Goal: Task Accomplishment & Management: Manage account settings

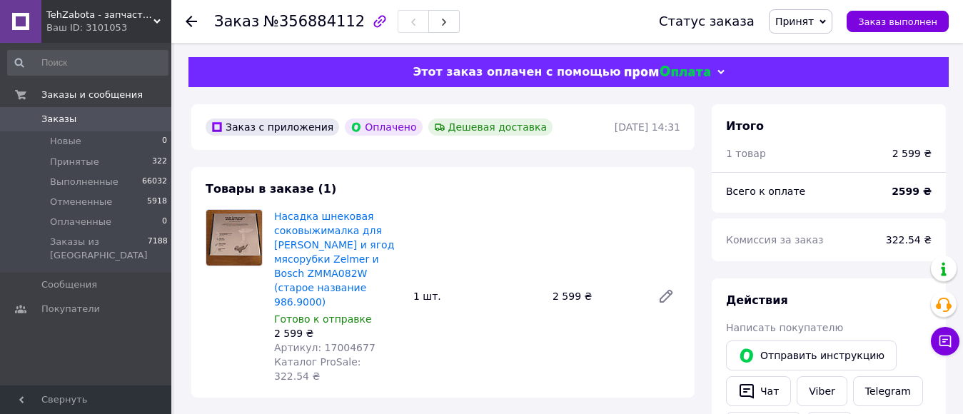
click at [188, 18] on icon at bounding box center [191, 21] width 11 height 11
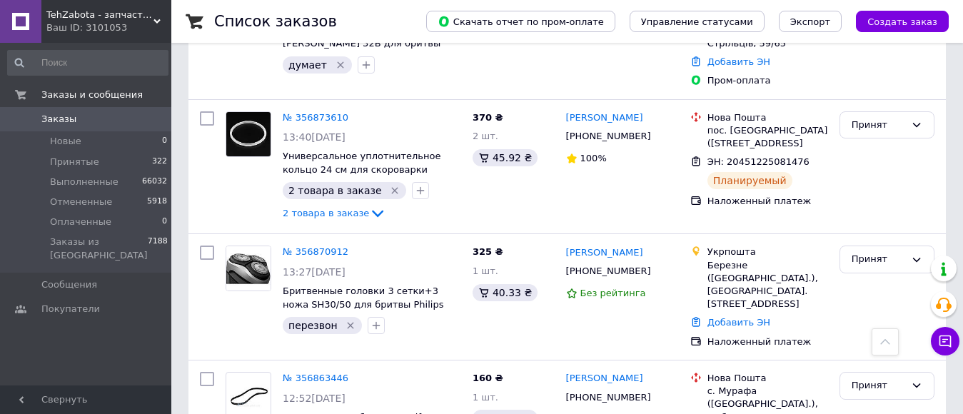
scroll to position [1071, 0]
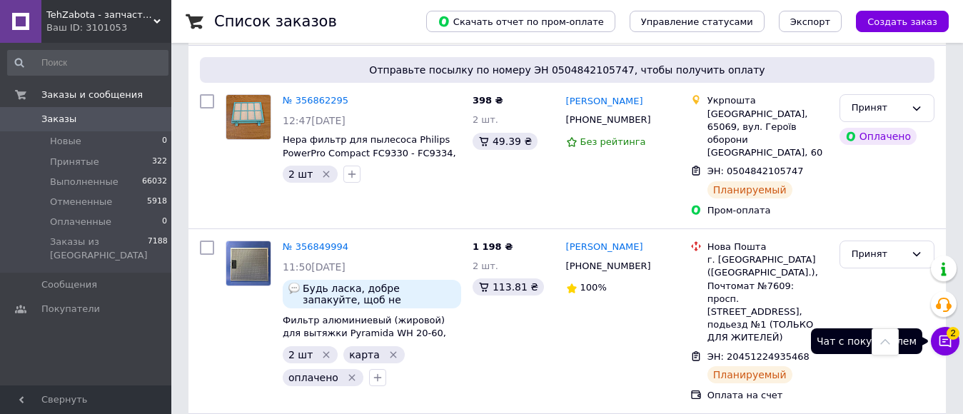
click at [951, 340] on icon at bounding box center [945, 341] width 12 height 12
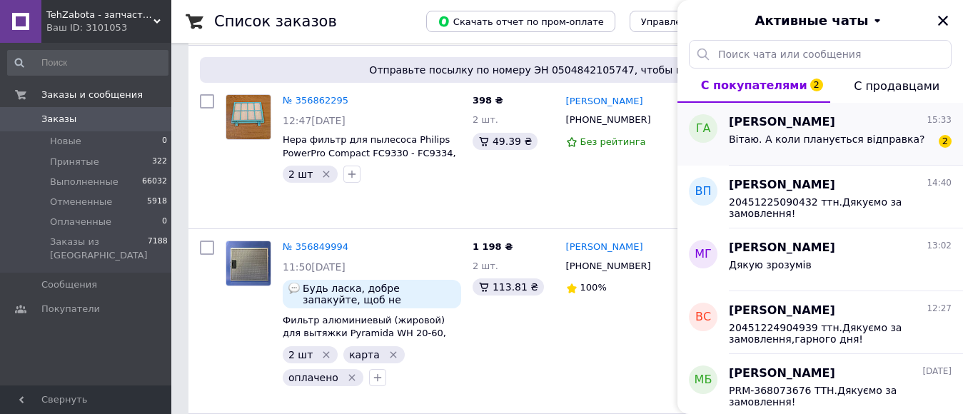
click at [821, 146] on div "Вітаю. А коли планується відправка?" at bounding box center [827, 143] width 196 height 20
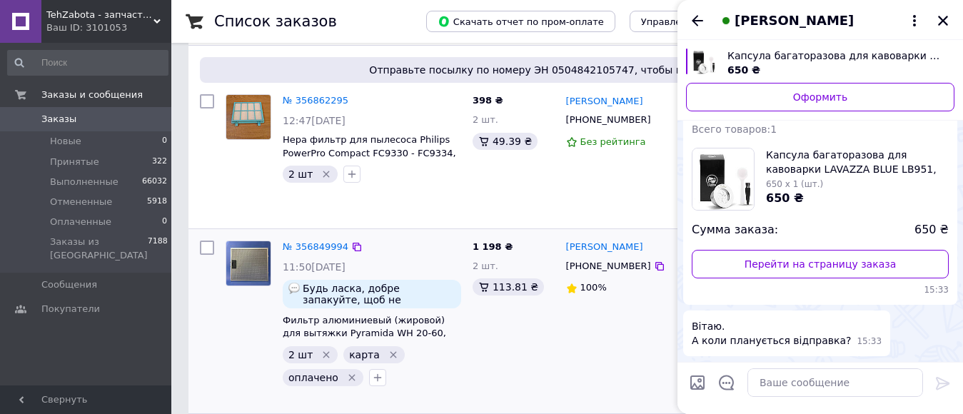
scroll to position [0, 0]
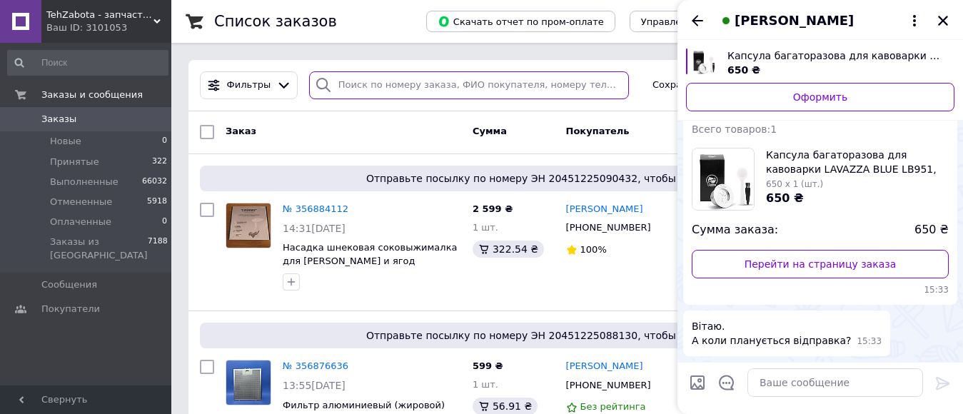
click at [380, 80] on input "search" at bounding box center [469, 85] width 320 height 28
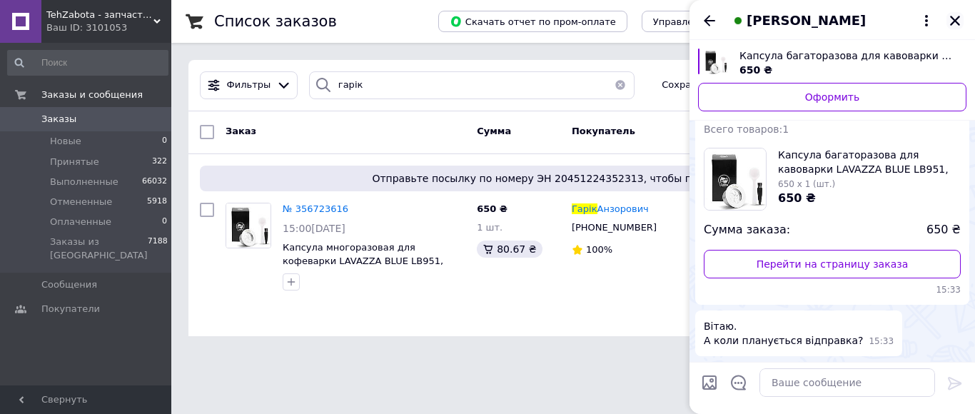
click at [956, 19] on icon "Закрыть" at bounding box center [955, 20] width 13 height 13
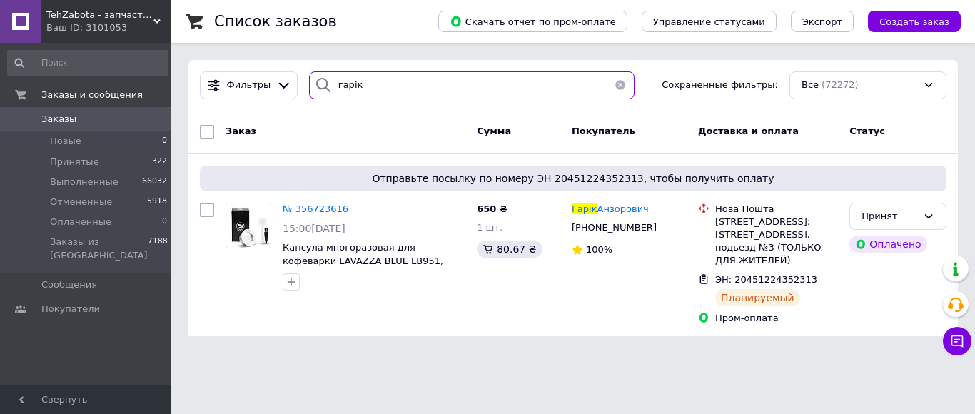
click at [368, 89] on input "гарік" at bounding box center [471, 85] width 325 height 28
type input "г"
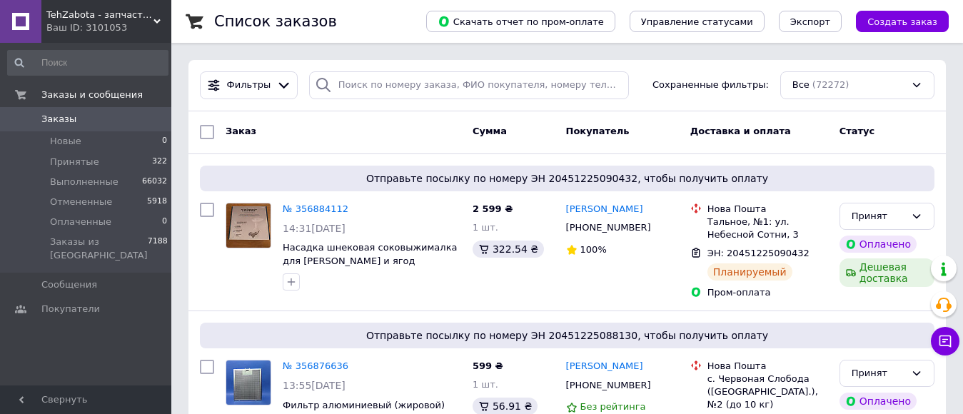
click at [366, 128] on div "Заказ" at bounding box center [343, 132] width 247 height 26
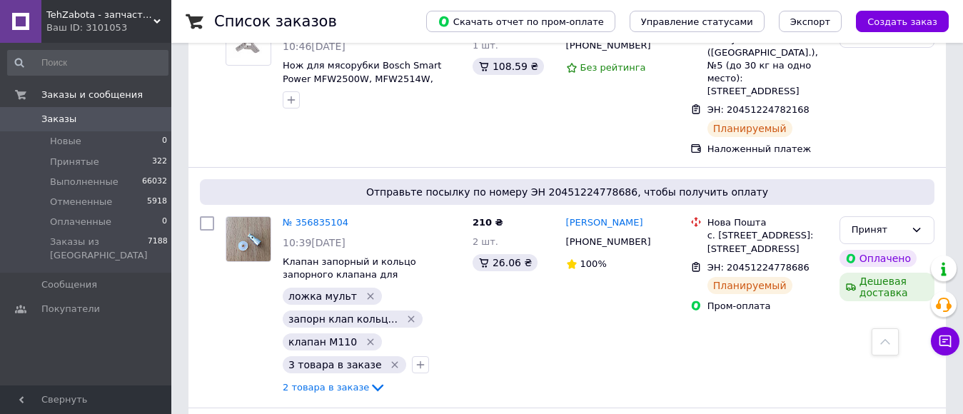
scroll to position [2913, 0]
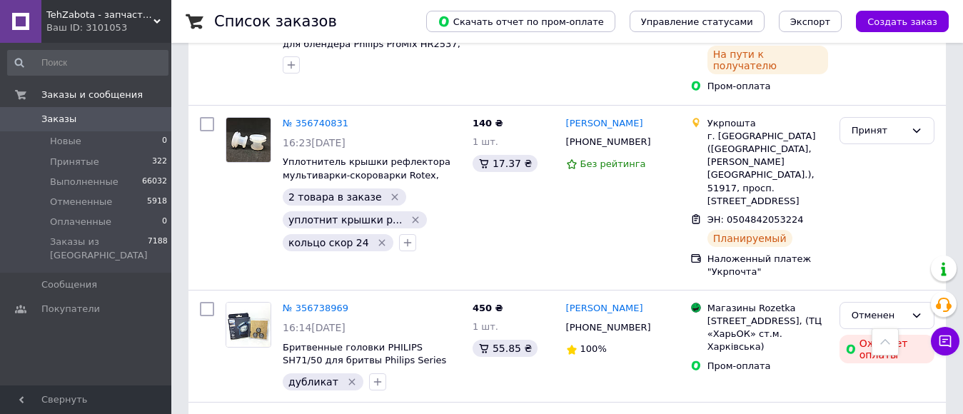
scroll to position [2585, 0]
